Goal: Information Seeking & Learning: Learn about a topic

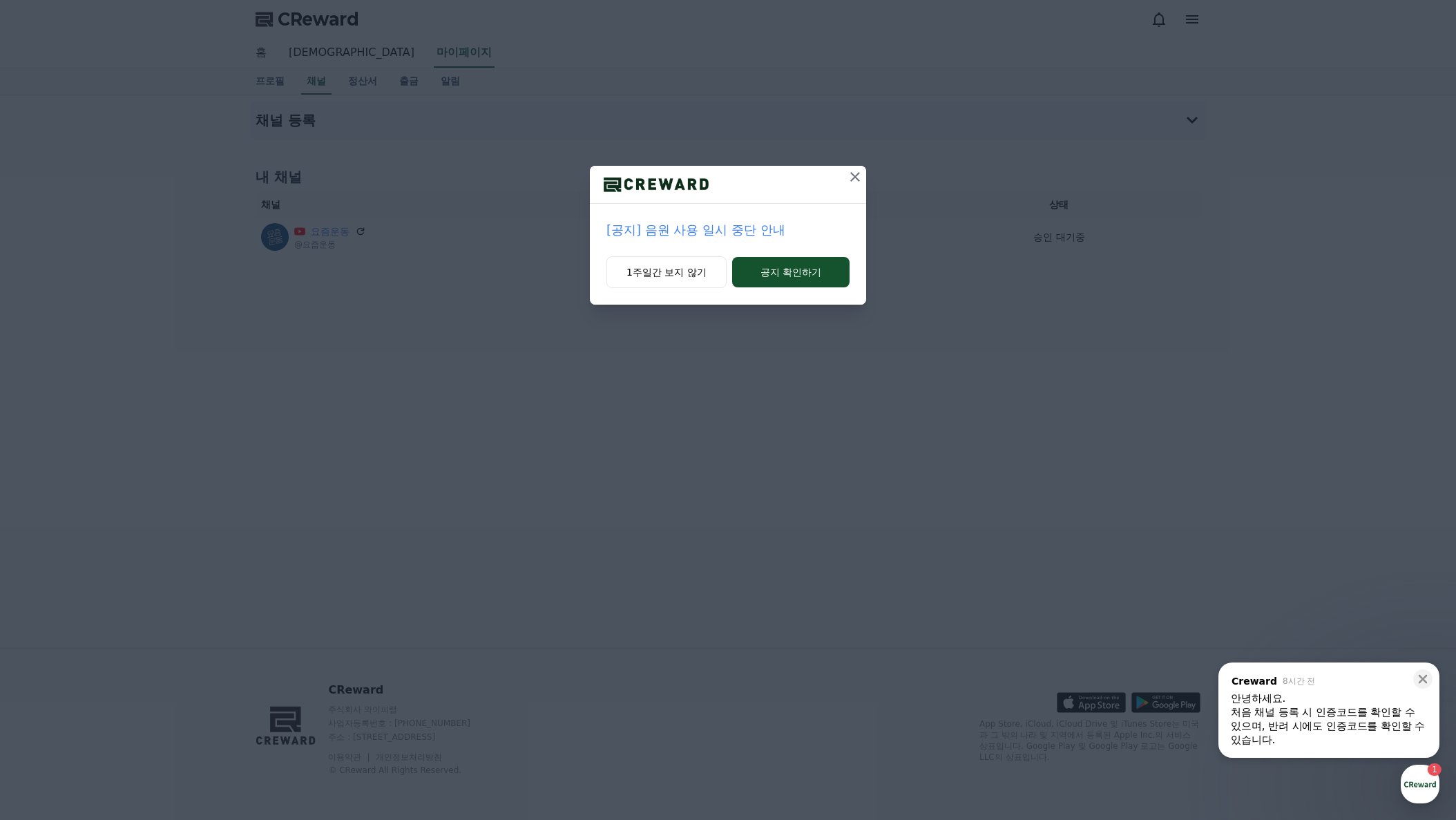
click at [760, 235] on p "[공지] 음원 사용 일시 중단 안내" at bounding box center [728, 231] width 243 height 20
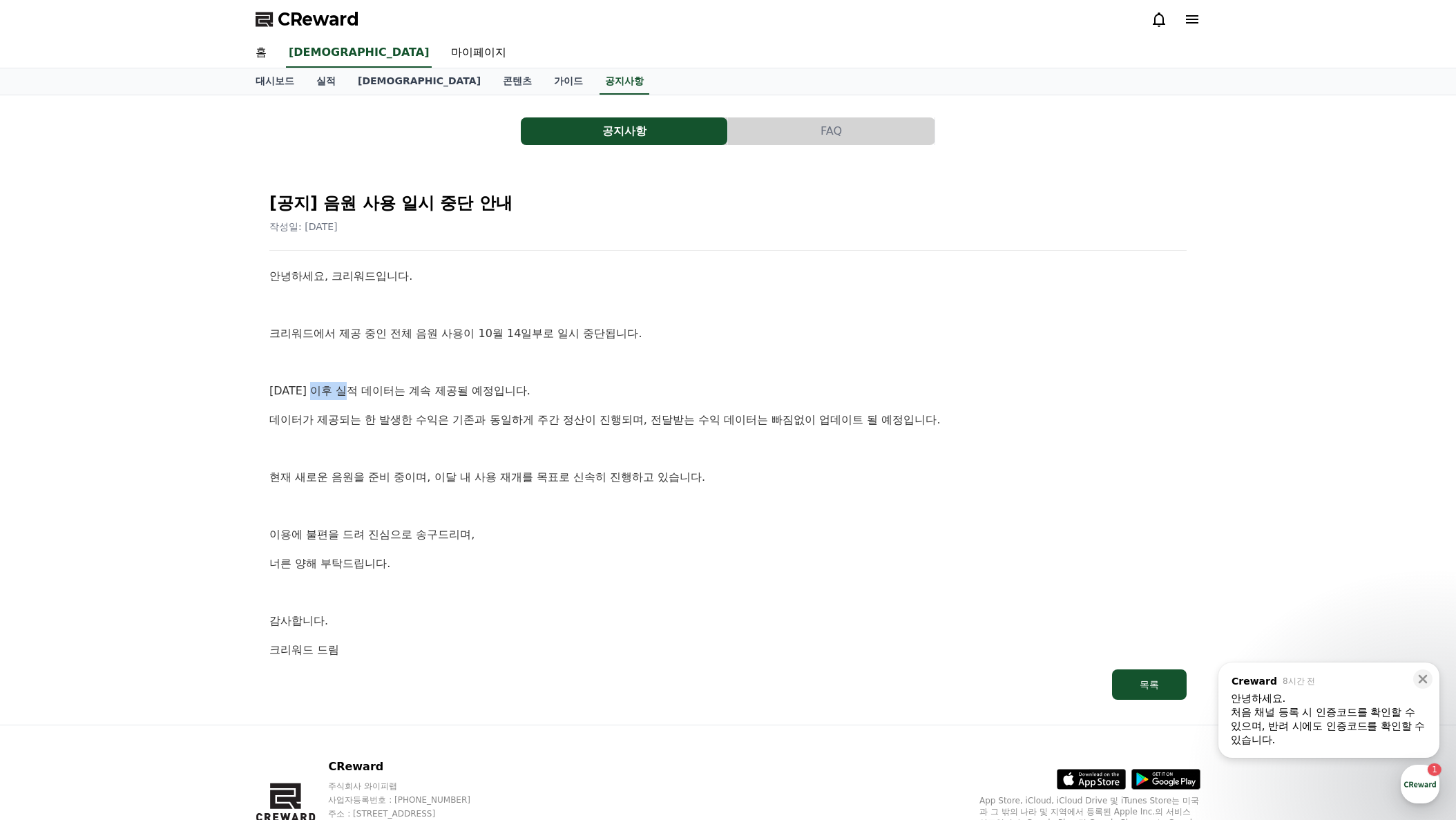
drag, startPoint x: 344, startPoint y: 391, endPoint x: 317, endPoint y: 389, distance: 27.1
click at [316, 389] on p "[DATE] 이후 실적 데이터는 계속 제공될 예정입니다." at bounding box center [728, 391] width 918 height 18
click at [445, 400] on div "안녕하세요, 크리워드입니다. 크리워드에서 제공 중인 전체 음원 사용이 10월 14일부로 일시 중단됩니다. [DATE] 이후 실적 데이터는 계속…" at bounding box center [728, 463] width 918 height 391
drag, startPoint x: 515, startPoint y: 395, endPoint x: 353, endPoint y: 395, distance: 162.0
click at [362, 395] on p "[DATE] 이후 실적 데이터는 계속 제공될 예정입니다." at bounding box center [728, 391] width 918 height 18
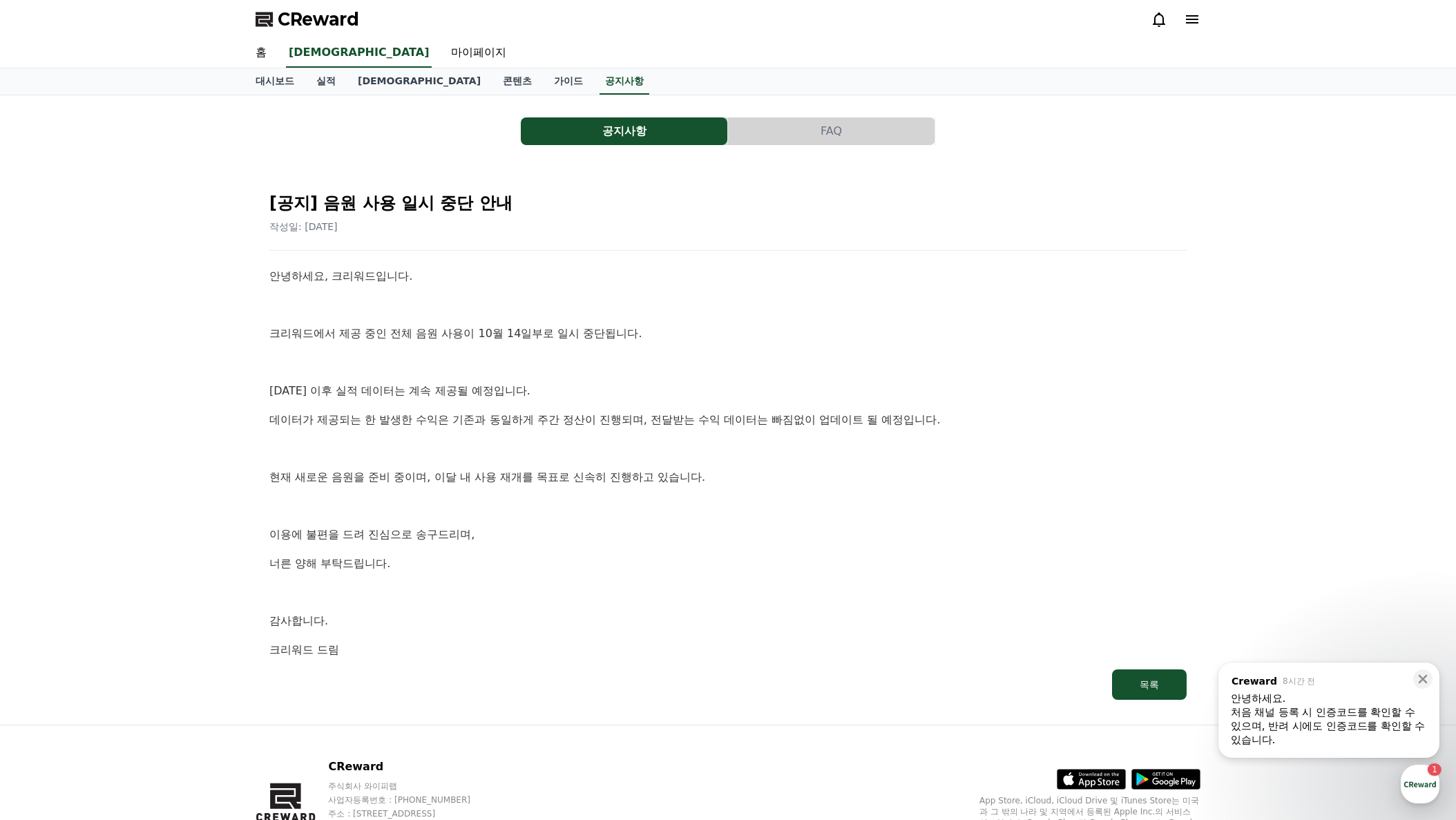
drag, startPoint x: 344, startPoint y: 394, endPoint x: 405, endPoint y: 404, distance: 61.8
click at [344, 394] on p "[DATE] 이후 실적 데이터는 계속 제공될 예정입니다." at bounding box center [728, 391] width 918 height 18
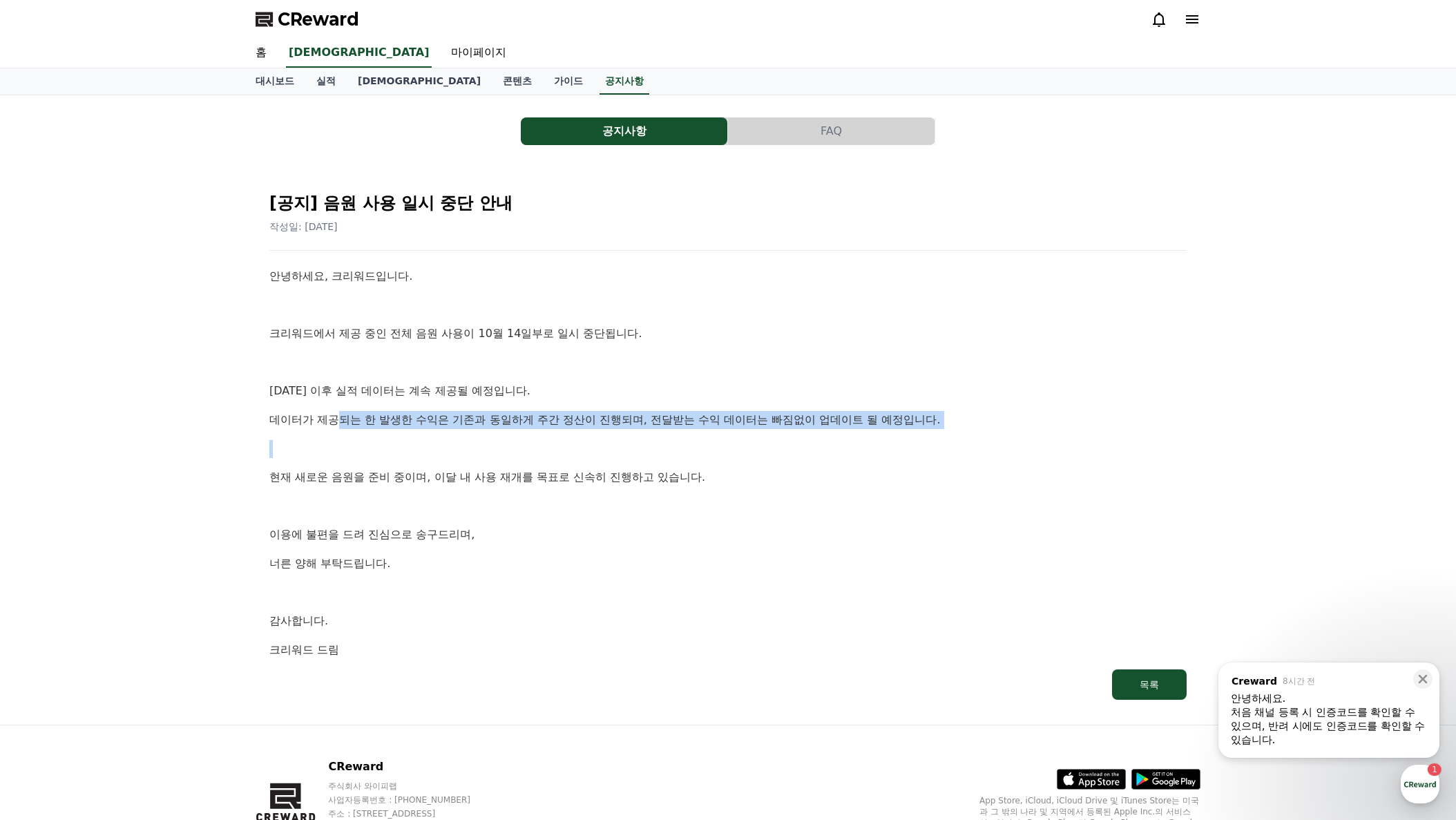
drag, startPoint x: 356, startPoint y: 423, endPoint x: 399, endPoint y: 429, distance: 43.4
click at [395, 429] on div "안녕하세요, 크리워드입니다. 크리워드에서 제공 중인 전체 음원 사용이 10월 14일부로 일시 중단됩니다. [DATE] 이후 실적 데이터는 계속…" at bounding box center [728, 463] width 918 height 391
click at [453, 432] on div "안녕하세요, 크리워드입니다. 크리워드에서 제공 중인 전체 음원 사용이 10월 14일부로 일시 중단됩니다. [DATE] 이후 실적 데이터는 계속…" at bounding box center [728, 463] width 918 height 391
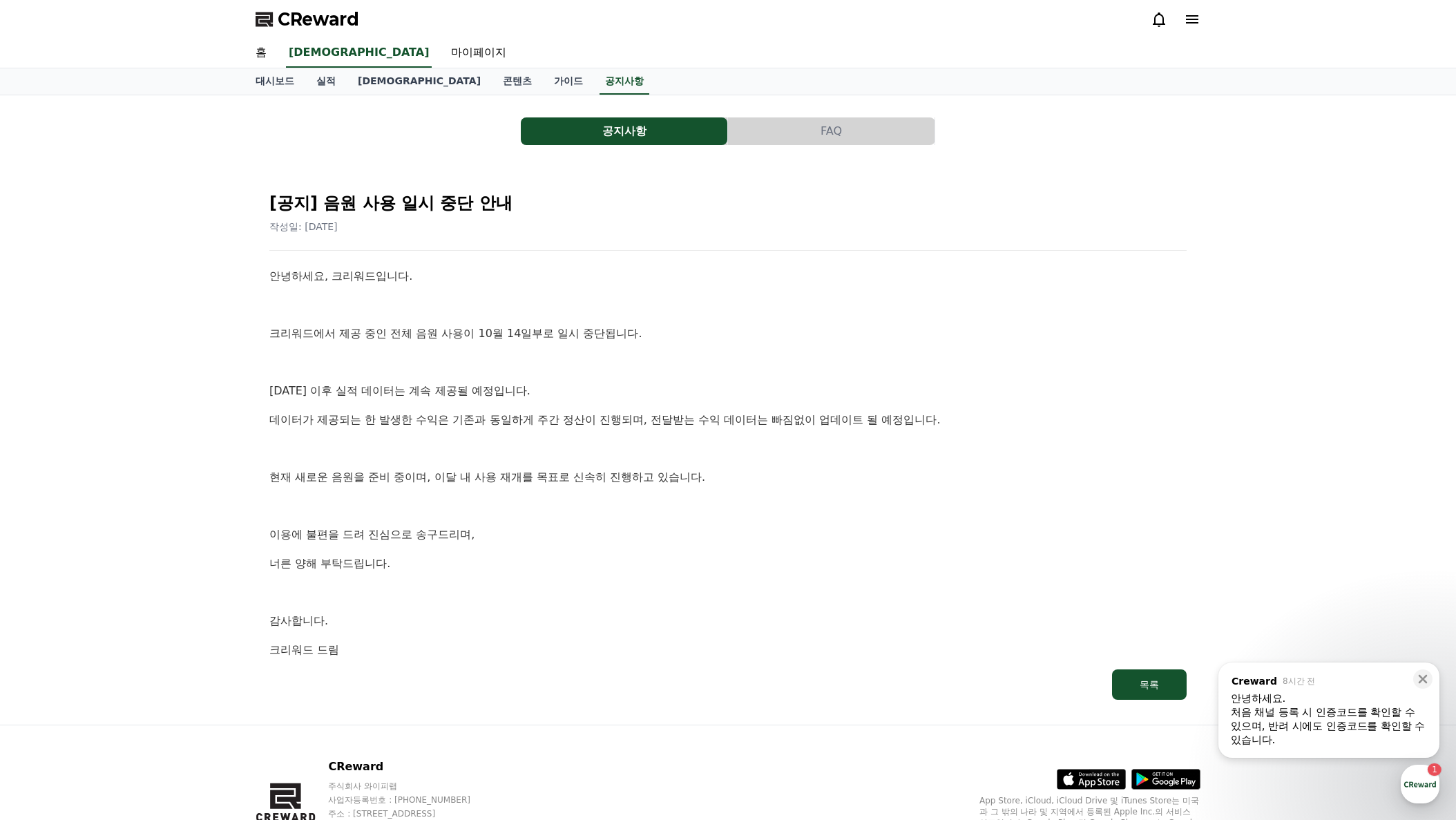
click at [400, 429] on div "안녕하세요, 크리워드입니다. 크리워드에서 제공 중인 전체 음원 사용이 10월 14일부로 일시 중단됩니다. [DATE] 이후 실적 데이터는 계속…" at bounding box center [728, 463] width 918 height 391
drag, startPoint x: 391, startPoint y: 416, endPoint x: 765, endPoint y: 424, distance: 374.1
click at [765, 424] on p "데이터가 제공되는 한 발생한 수익은 기존과 동일하게 주간 정산이 진행되며, 전달받는 수익 데이터는 빠짐없이 업데이트 될 예정입니다." at bounding box center [728, 420] width 918 height 18
click at [764, 425] on p "데이터가 제공되는 한 발생한 수익은 기존과 동일하게 주간 정산이 진행되며, 전달받는 수익 데이터는 빠짐없이 업데이트 될 예정입니다." at bounding box center [728, 420] width 918 height 18
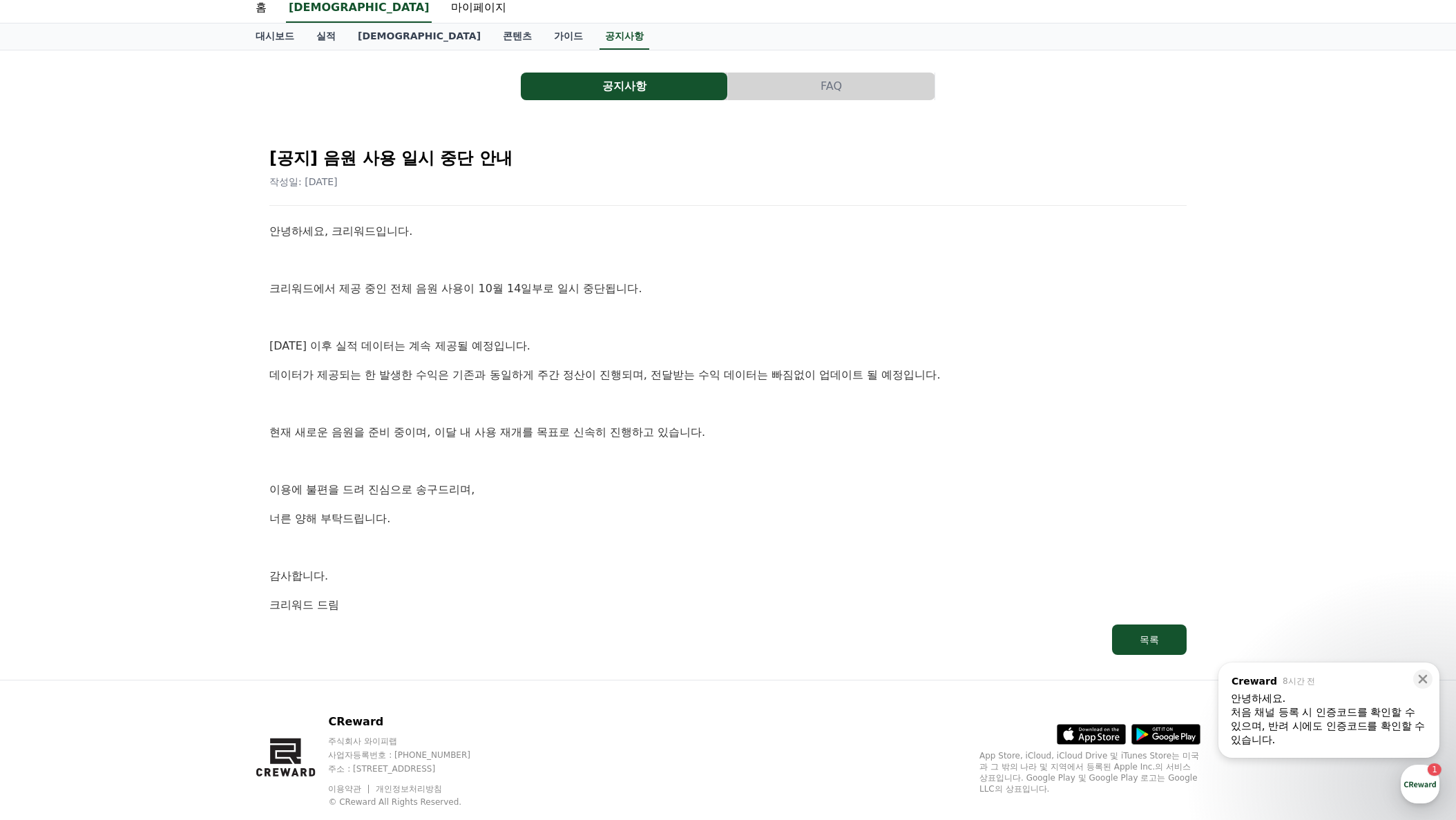
scroll to position [69, 0]
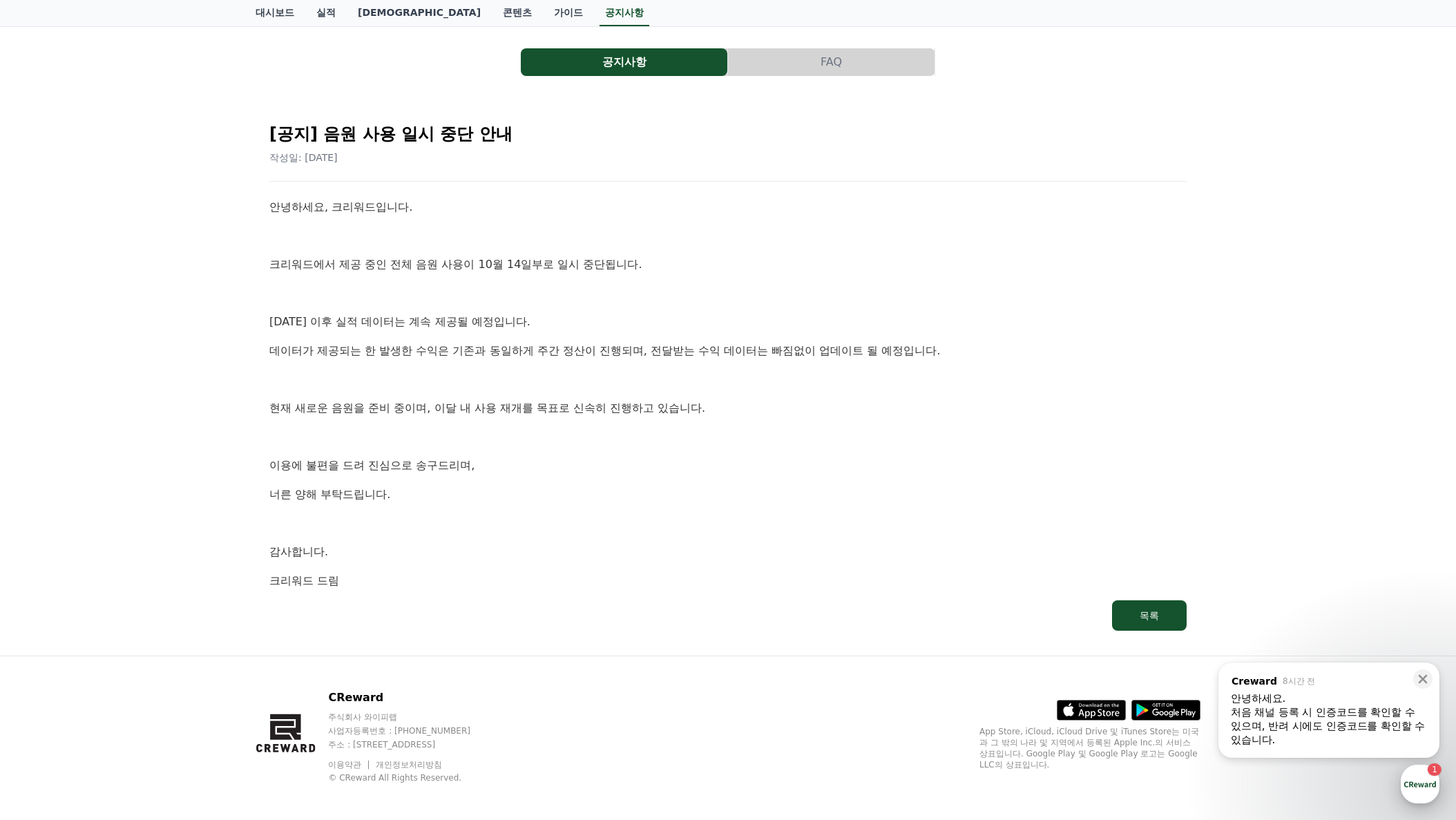
click at [1433, 784] on div "button" at bounding box center [1420, 784] width 39 height 39
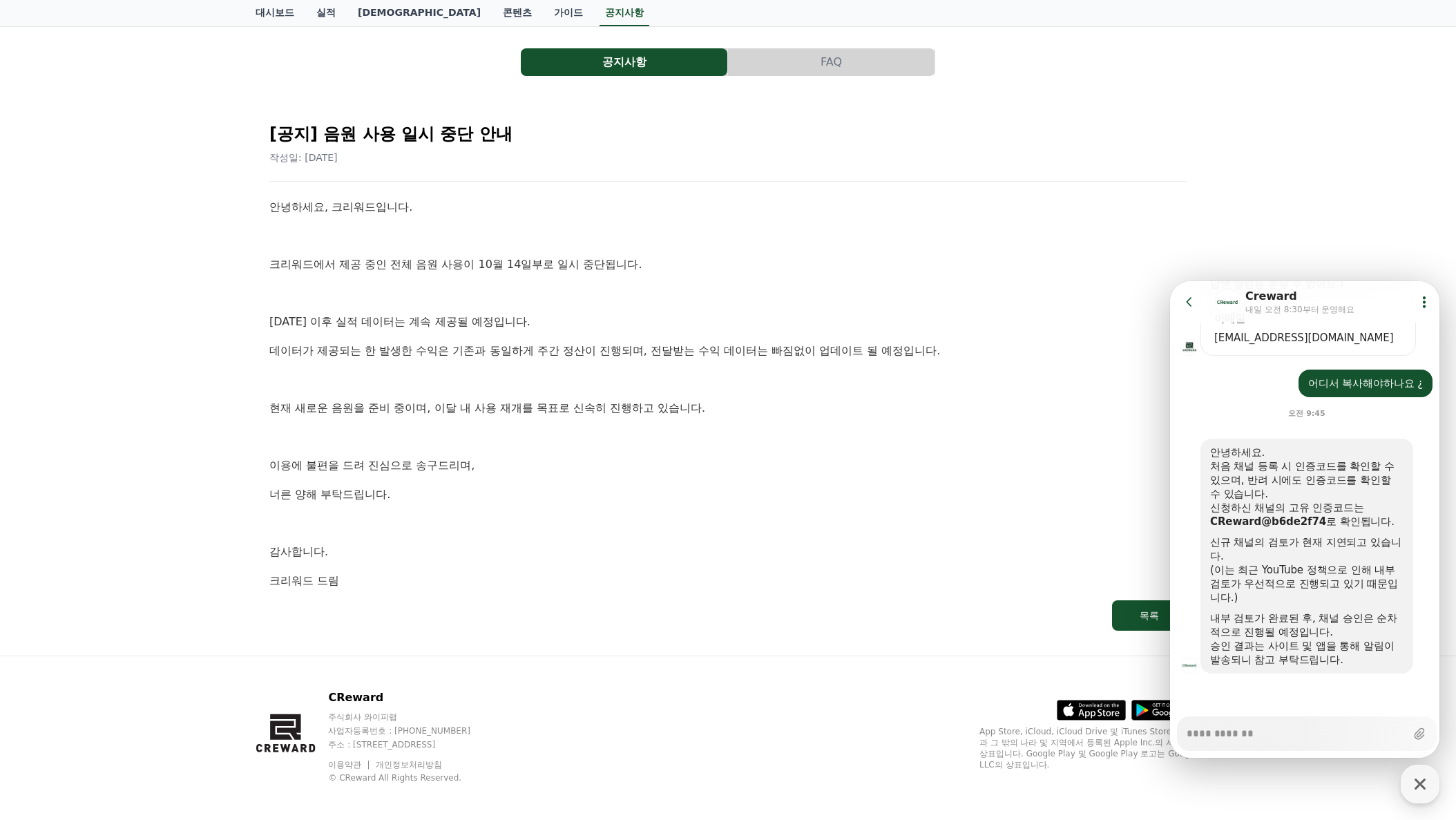
scroll to position [76, 0]
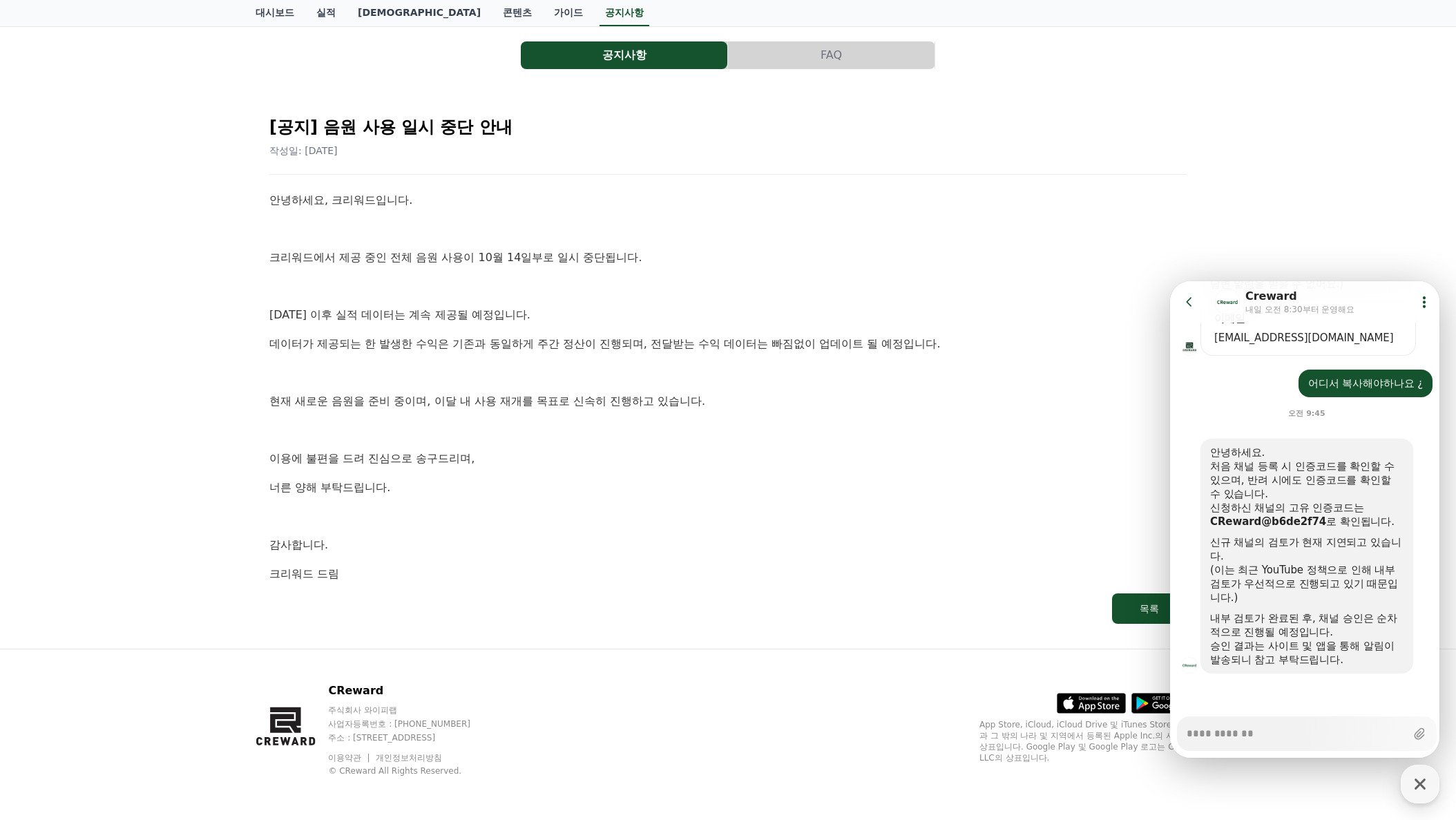
click at [1321, 209] on div "공지사항 FAQ [공지] 음원 사용 일시 중단 안내 작성일: [DATE] 안녕하세요, 크리워드입니다. 크리워드에서 제공 중인 전체 음원 사용이…" at bounding box center [728, 335] width 1456 height 630
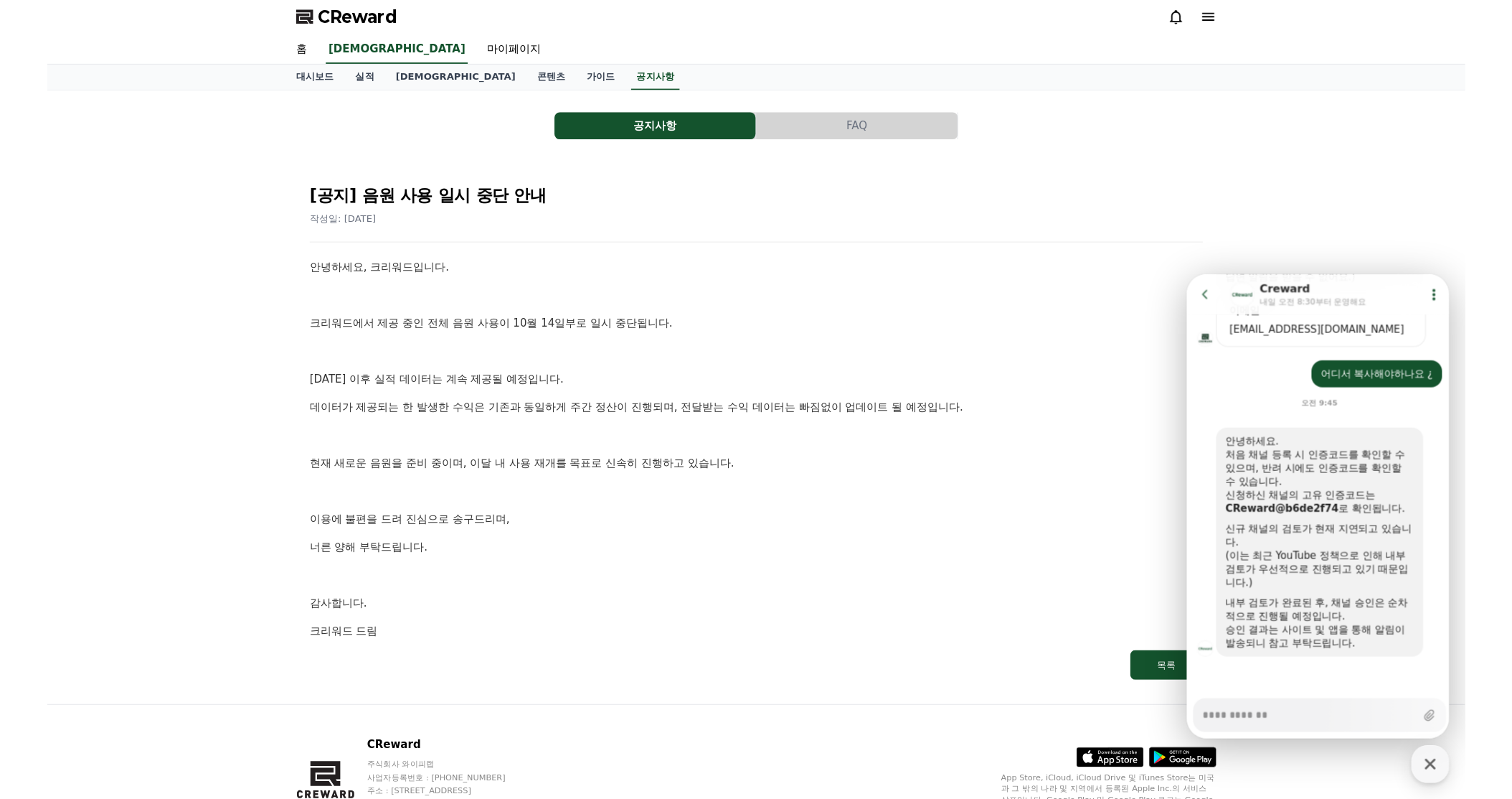
scroll to position [0, 0]
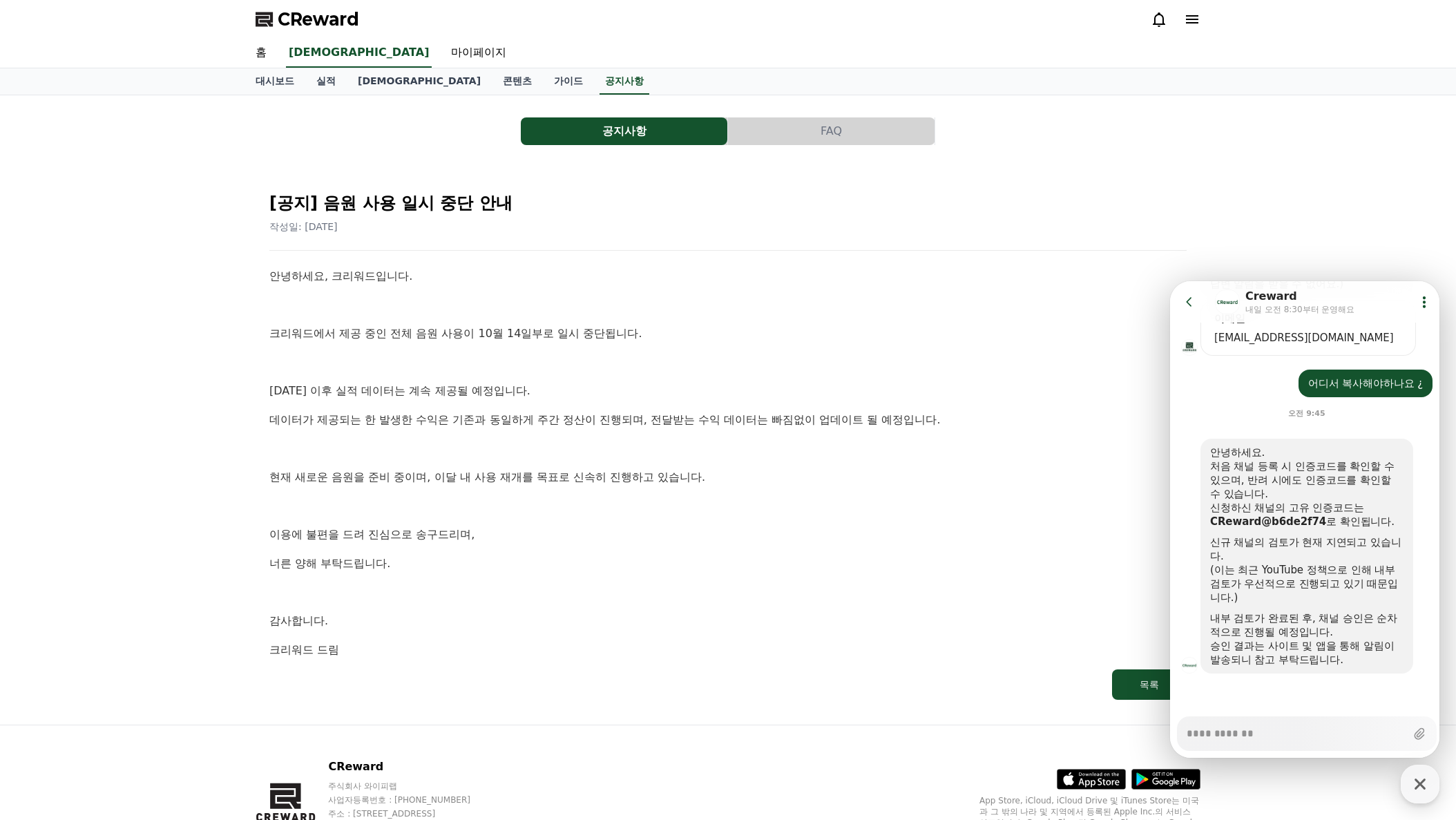
click at [774, 361] on p at bounding box center [728, 363] width 918 height 18
click at [716, 230] on div "작성일: [DATE]" at bounding box center [728, 227] width 918 height 14
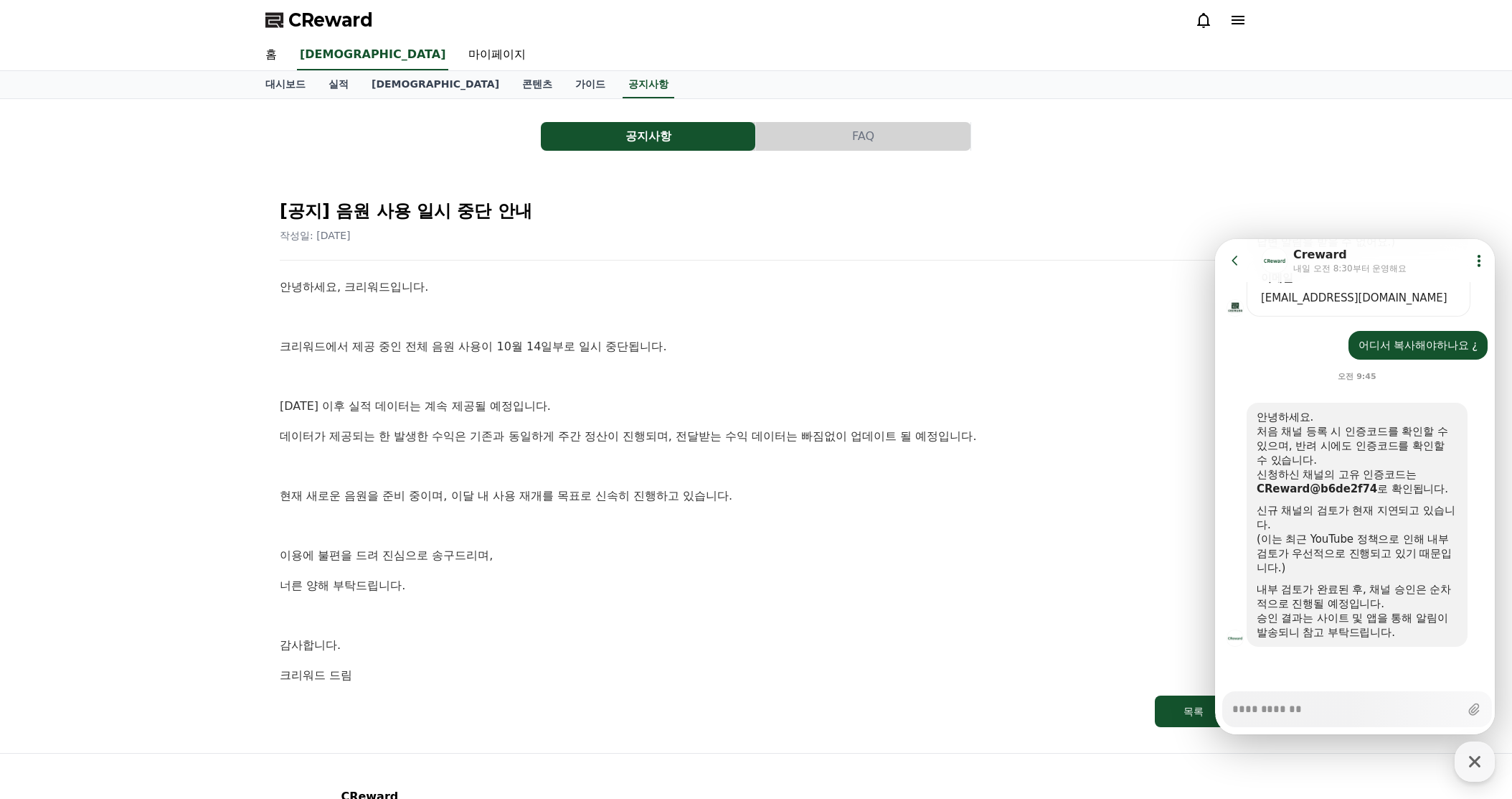
type textarea "*"
